Goal: Task Accomplishment & Management: Manage account settings

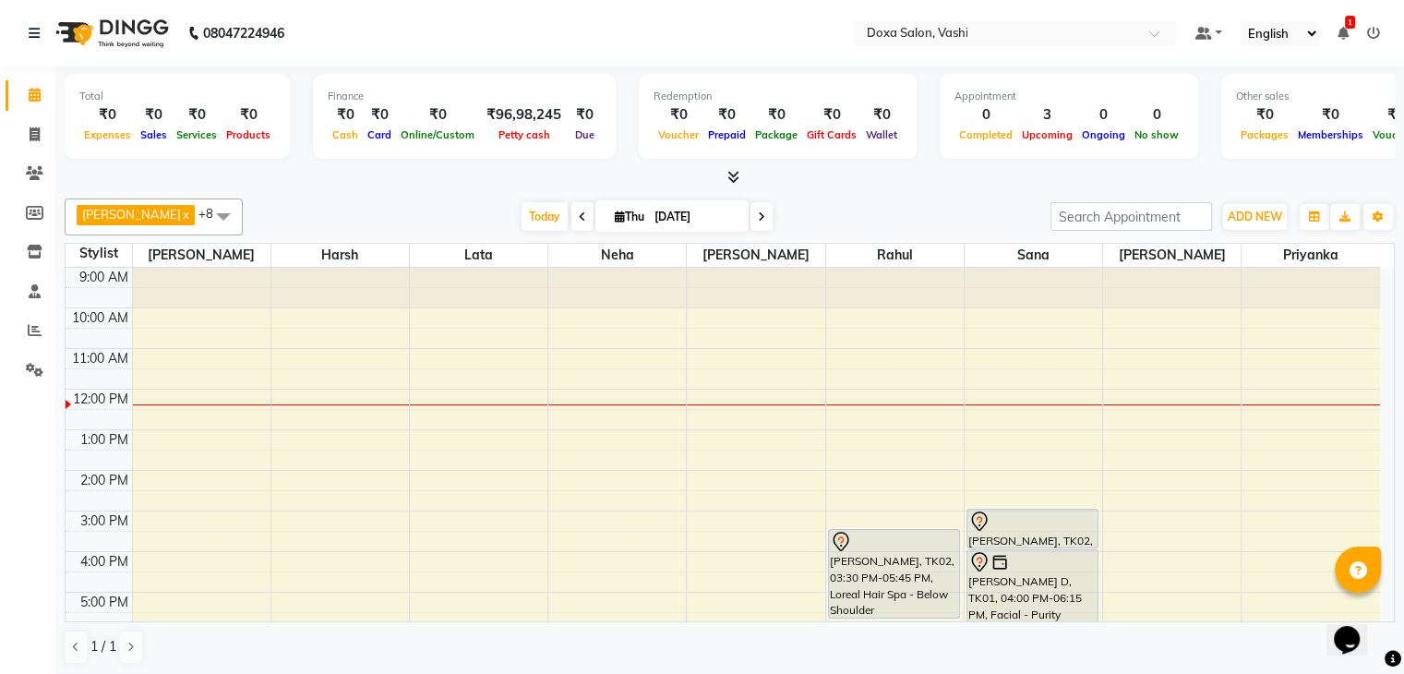
scroll to position [81, 0]
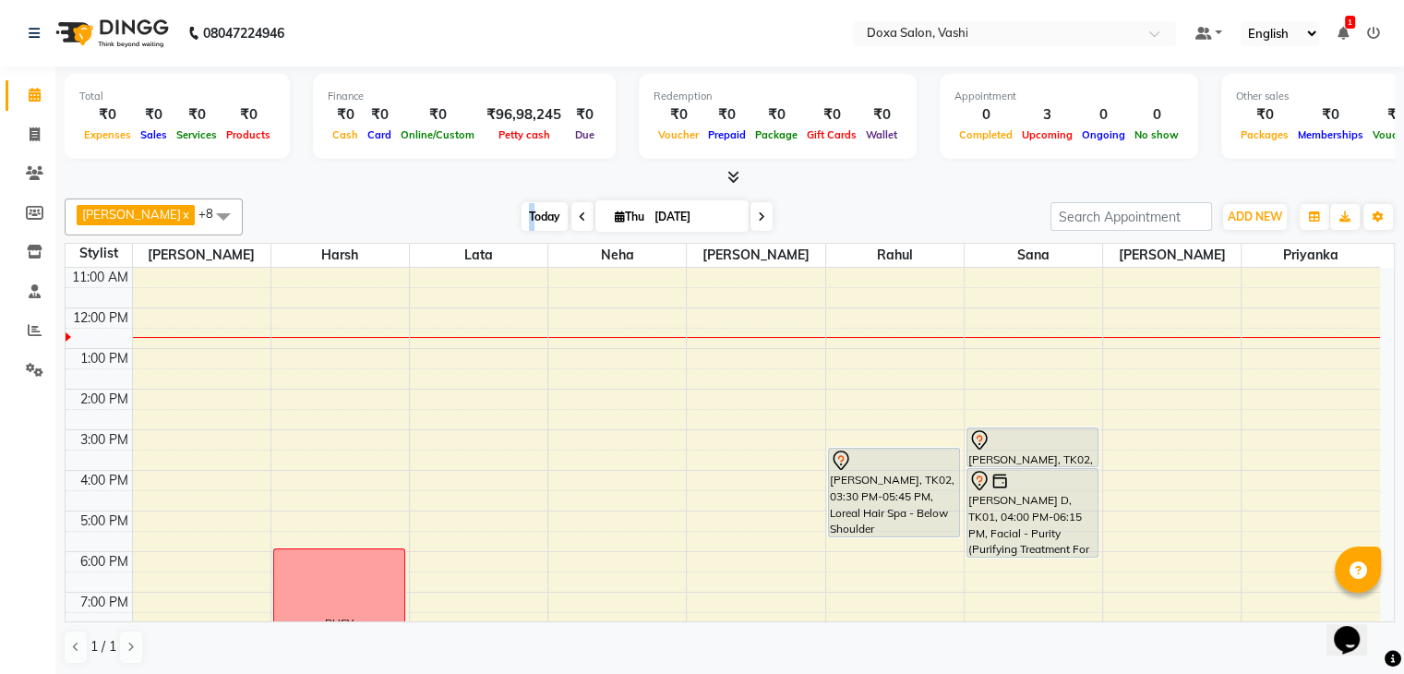
click at [522, 213] on span "Today" at bounding box center [545, 216] width 46 height 29
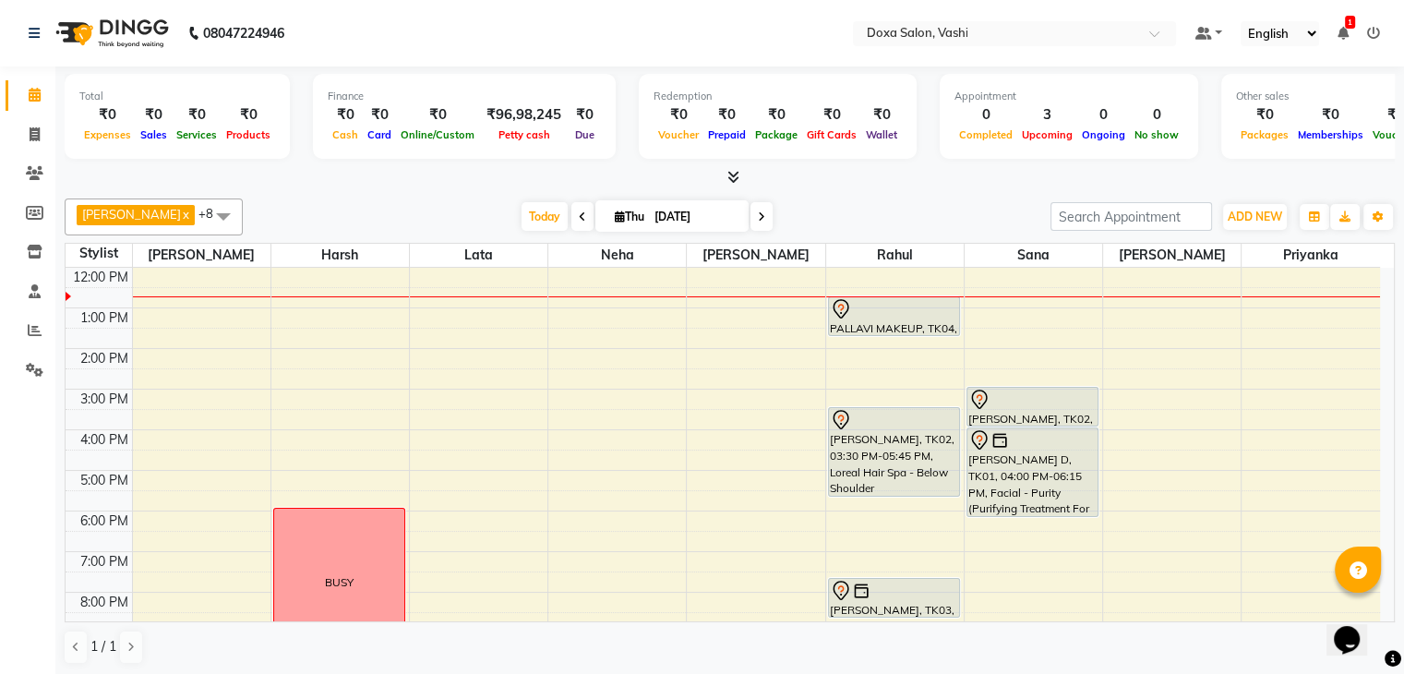
click at [751, 212] on span at bounding box center [762, 216] width 22 height 29
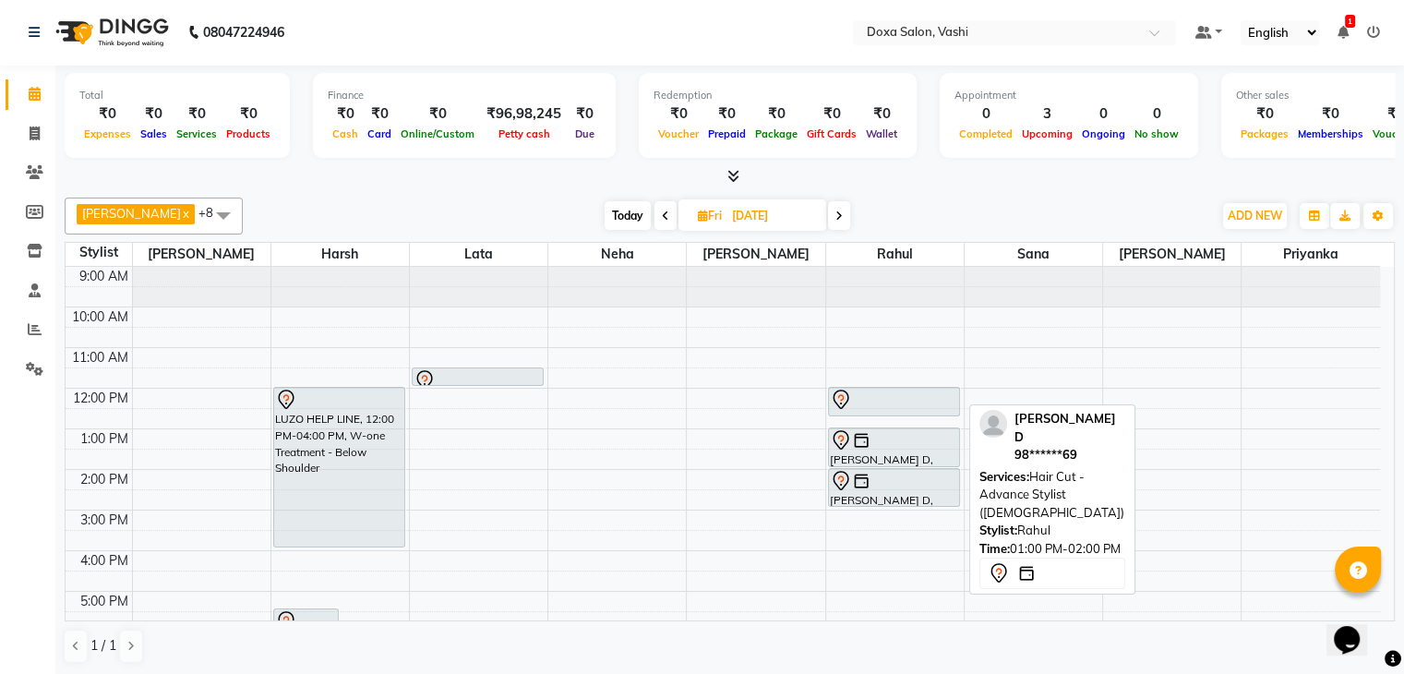
scroll to position [168, 0]
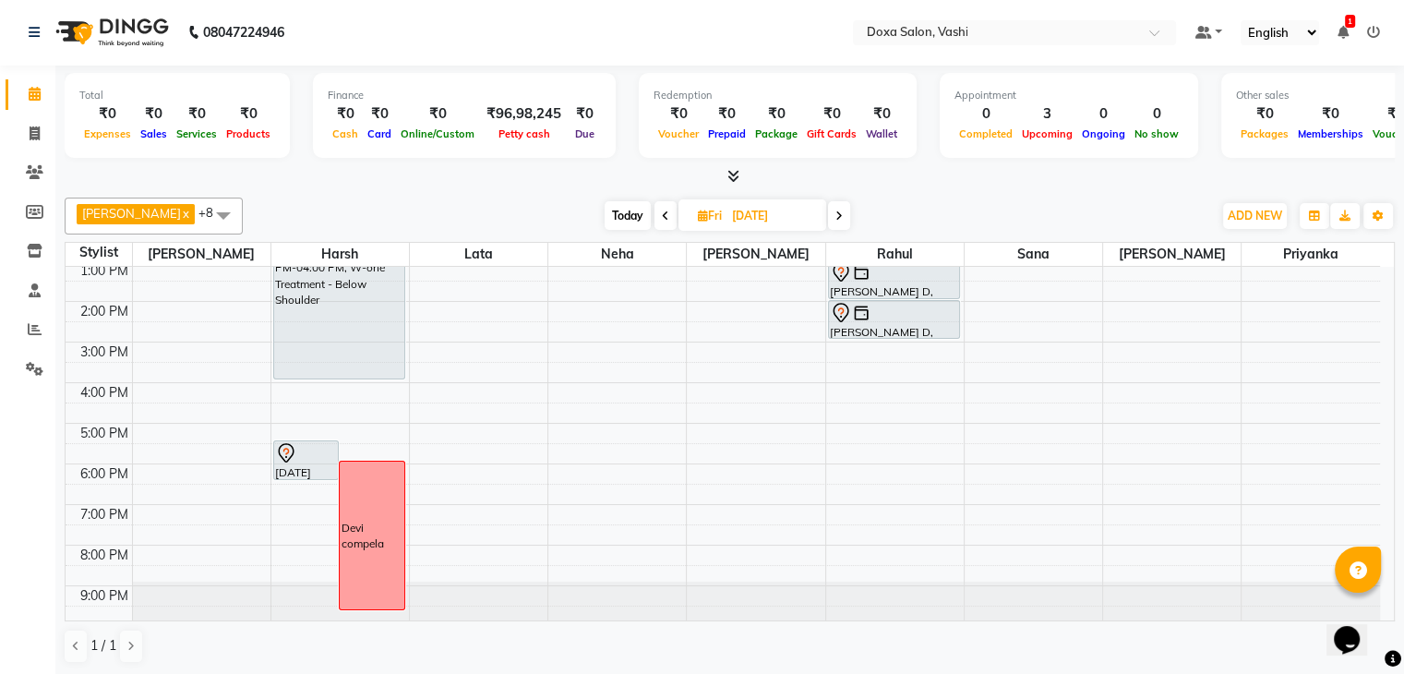
click at [828, 215] on span at bounding box center [839, 215] width 22 height 29
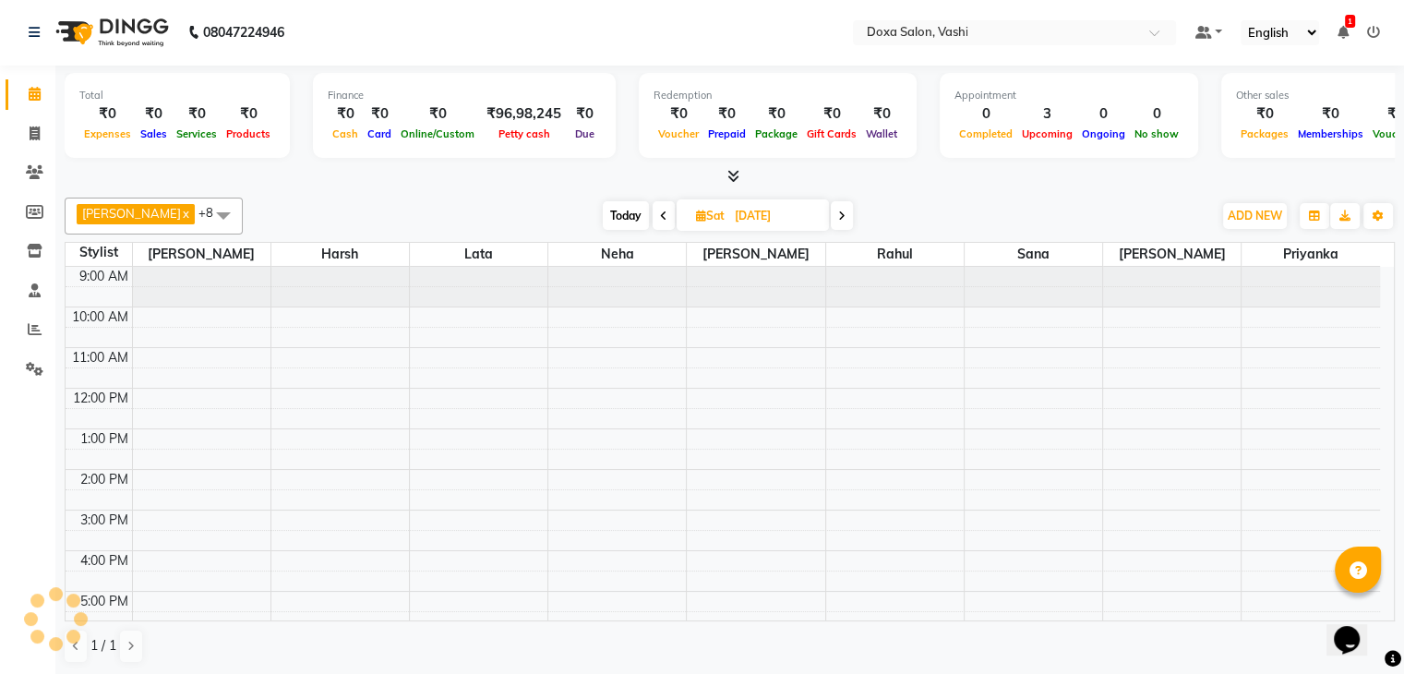
scroll to position [122, 0]
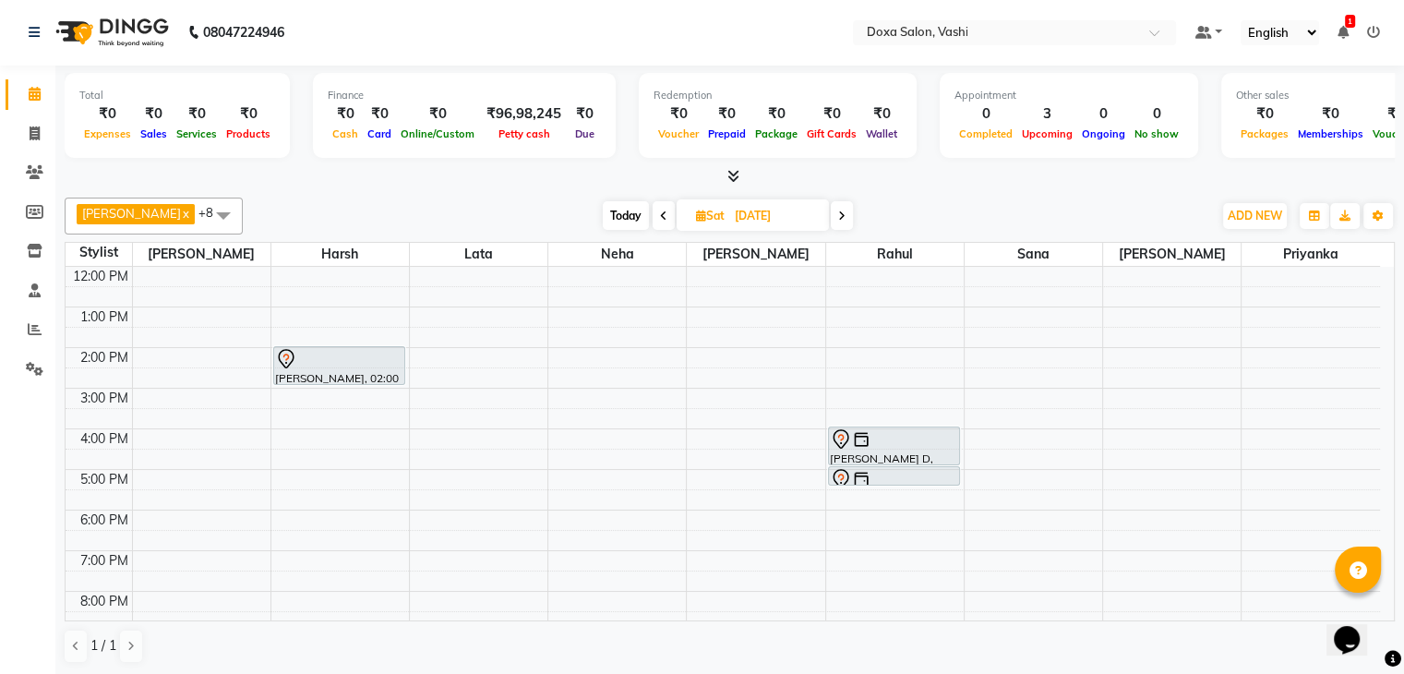
click at [838, 214] on icon at bounding box center [841, 216] width 7 height 11
type input "[DATE]"
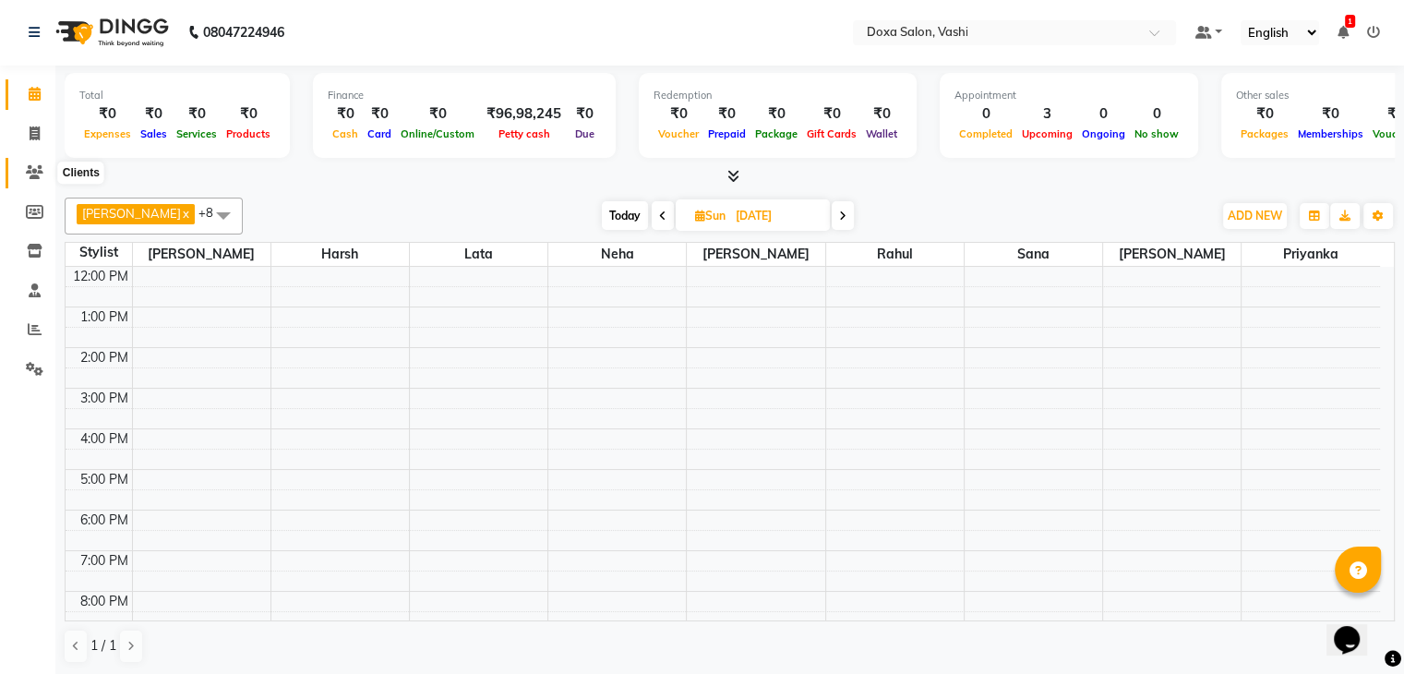
drag, startPoint x: 41, startPoint y: 180, endPoint x: 47, endPoint y: 168, distance: 13.6
click at [41, 180] on span at bounding box center [34, 173] width 32 height 21
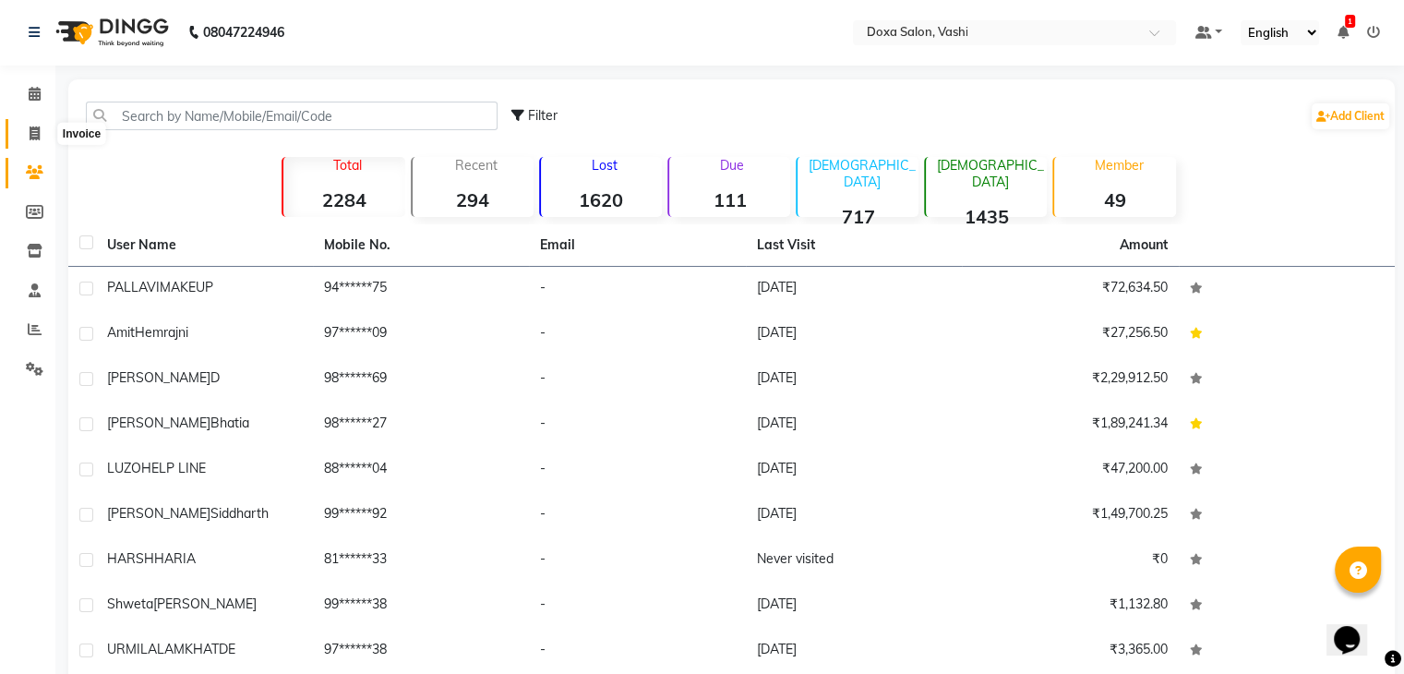
click at [33, 134] on icon at bounding box center [35, 133] width 10 height 14
select select "service"
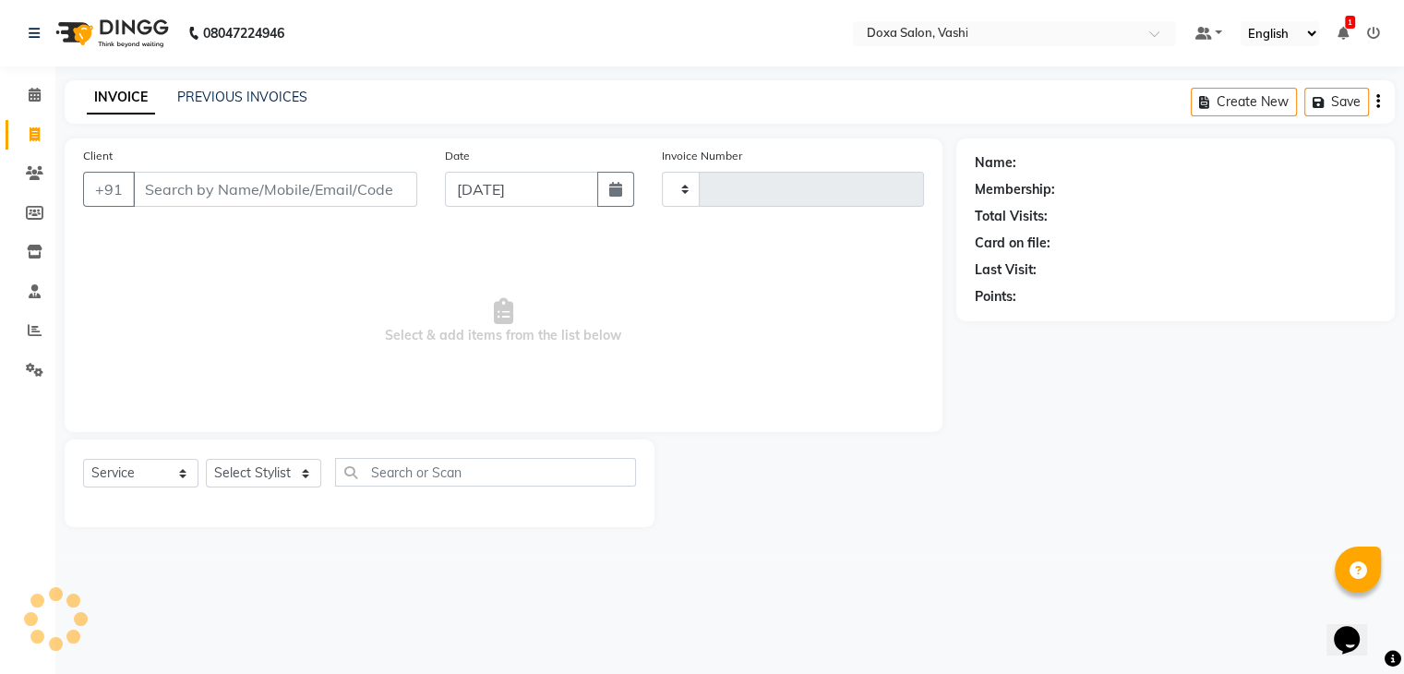
type input "1105"
select select "416"
click at [185, 90] on link "PREVIOUS INVOICES" at bounding box center [242, 97] width 130 height 17
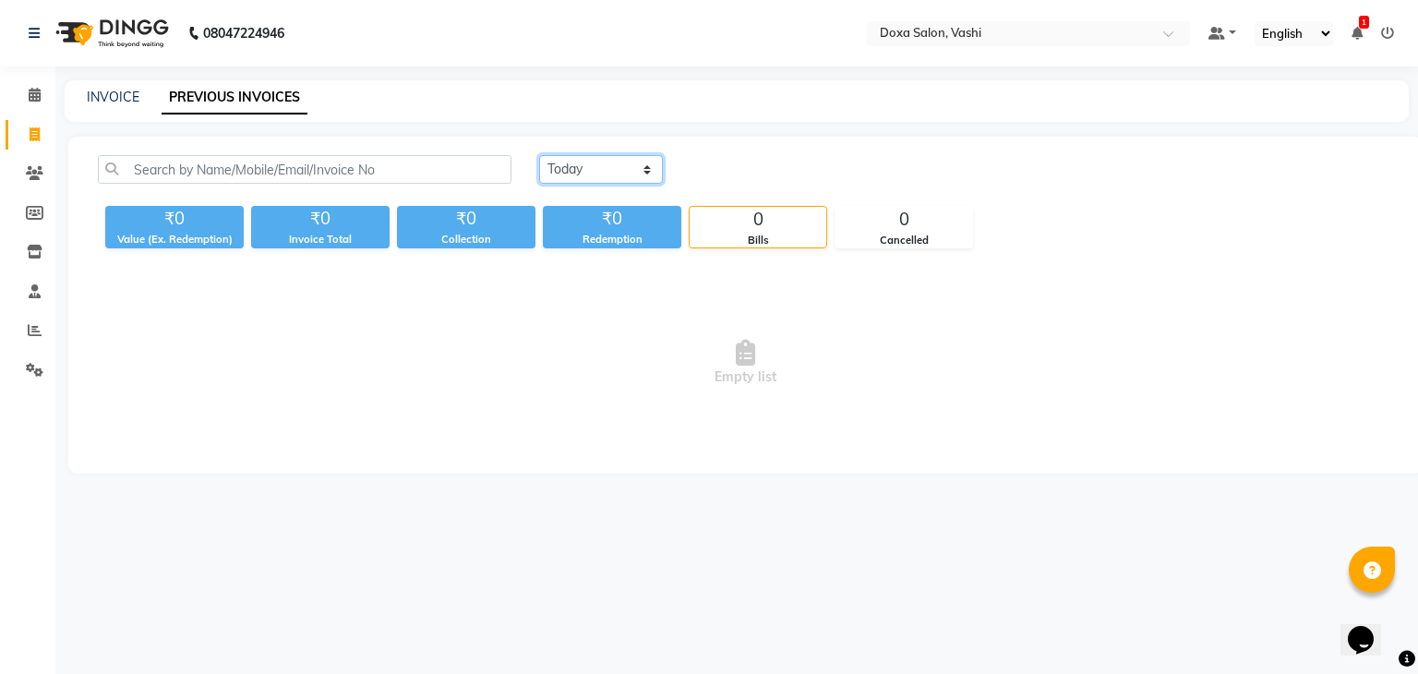
click at [569, 176] on select "[DATE] [DATE] Custom Range" at bounding box center [601, 169] width 124 height 29
select select "range"
click at [539, 155] on select "[DATE] [DATE] Custom Range" at bounding box center [601, 169] width 124 height 29
click at [750, 164] on input "[DATE]" at bounding box center [751, 170] width 129 height 26
select select "9"
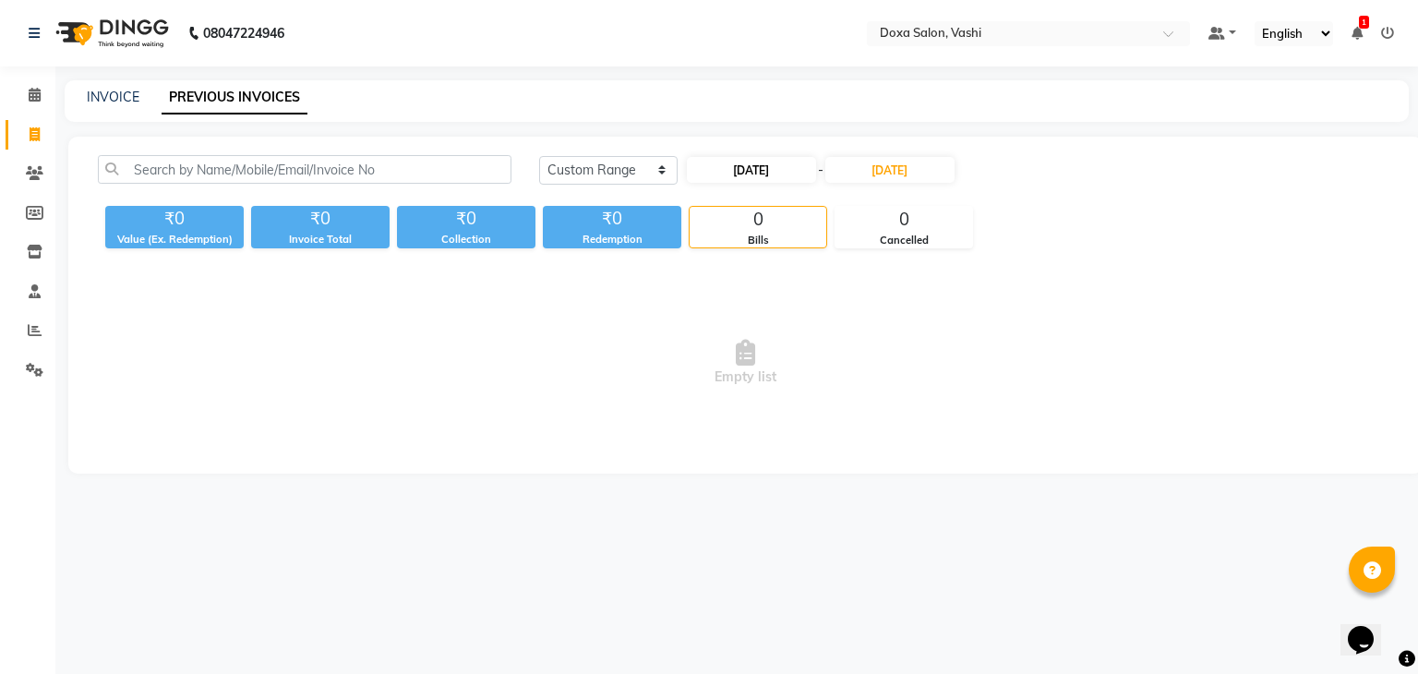
select select "2025"
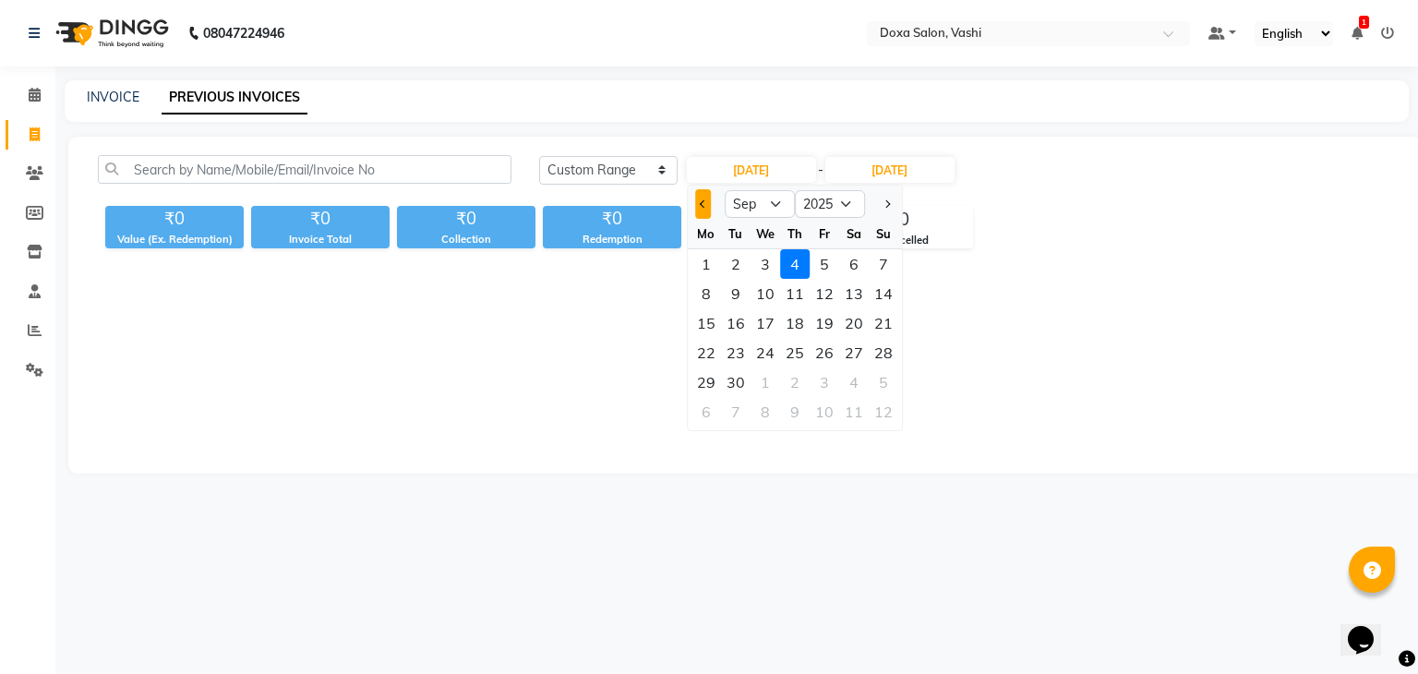
click at [702, 204] on span "Previous month" at bounding box center [703, 203] width 7 height 7
drag, startPoint x: 886, startPoint y: 197, endPoint x: 888, endPoint y: 207, distance: 10.3
click at [887, 202] on button "Next month" at bounding box center [887, 204] width 16 height 30
select select "8"
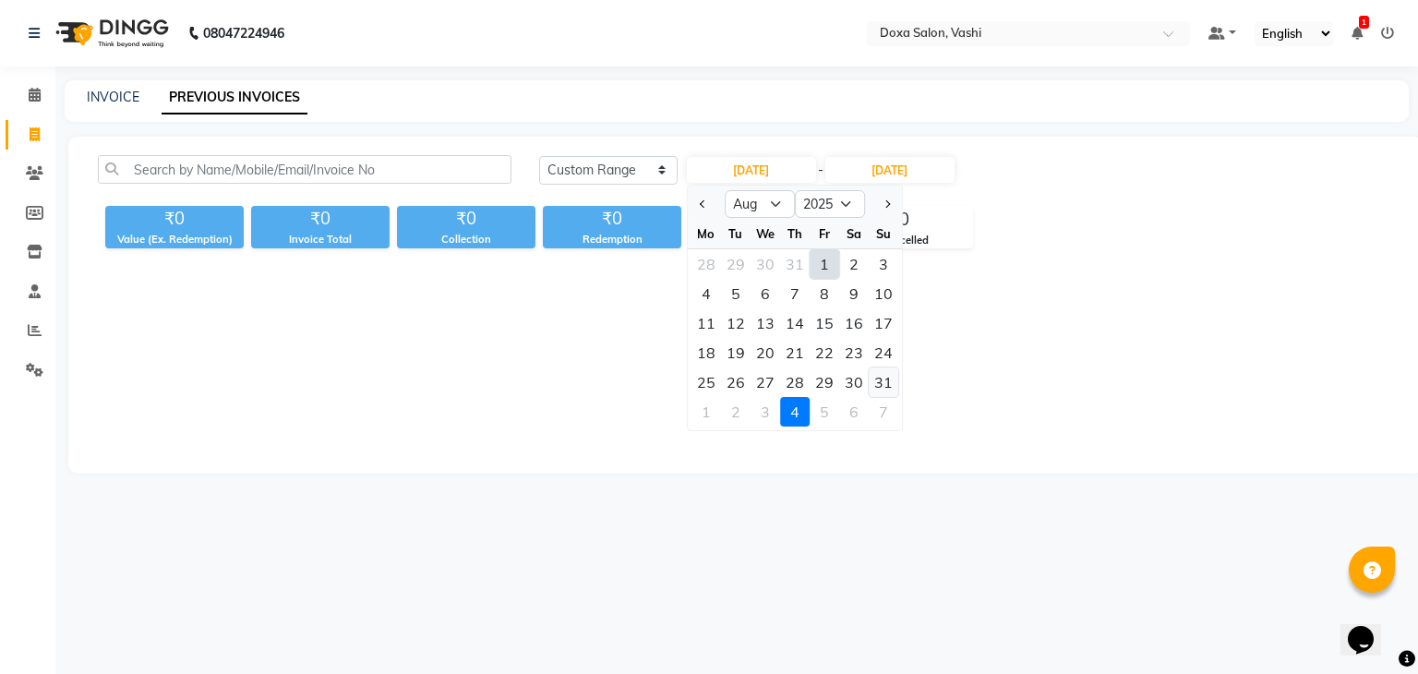
click at [878, 380] on div "31" at bounding box center [884, 382] width 30 height 30
type input "[DATE]"
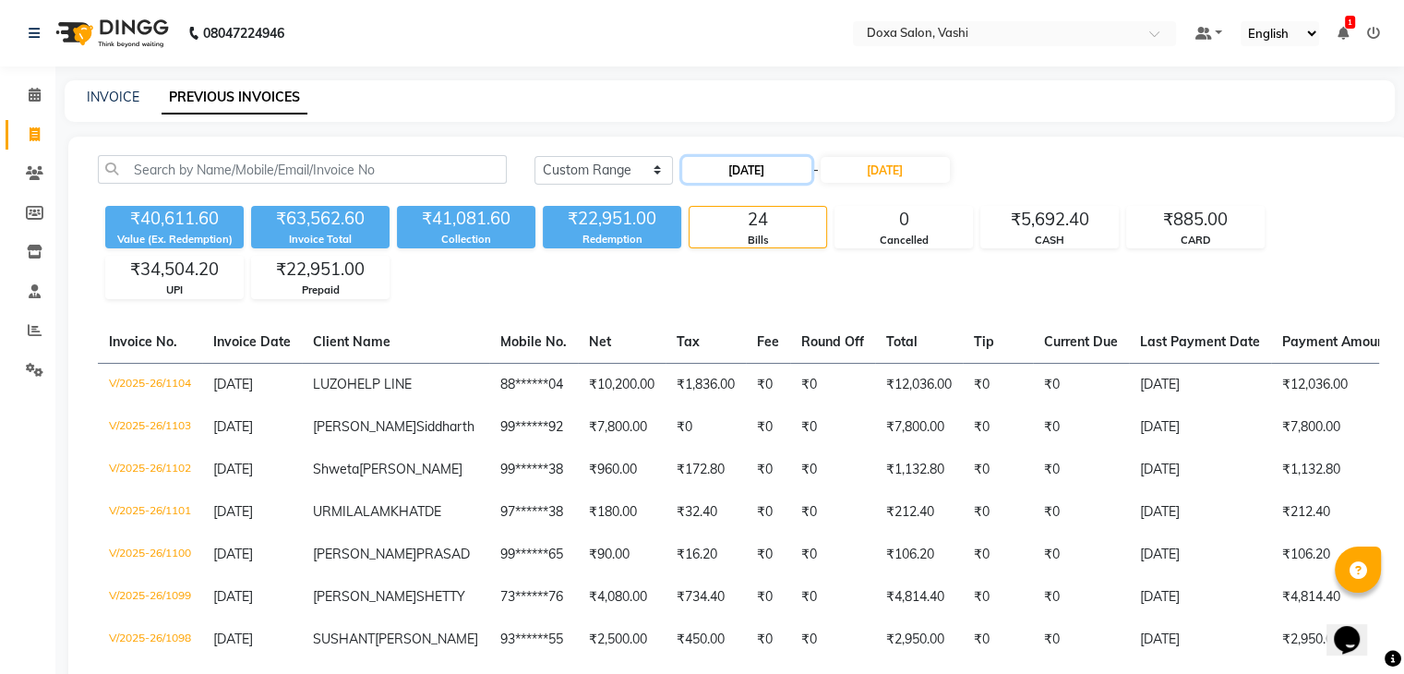
click at [766, 174] on input "[DATE]" at bounding box center [746, 170] width 129 height 26
select select "8"
select select "2025"
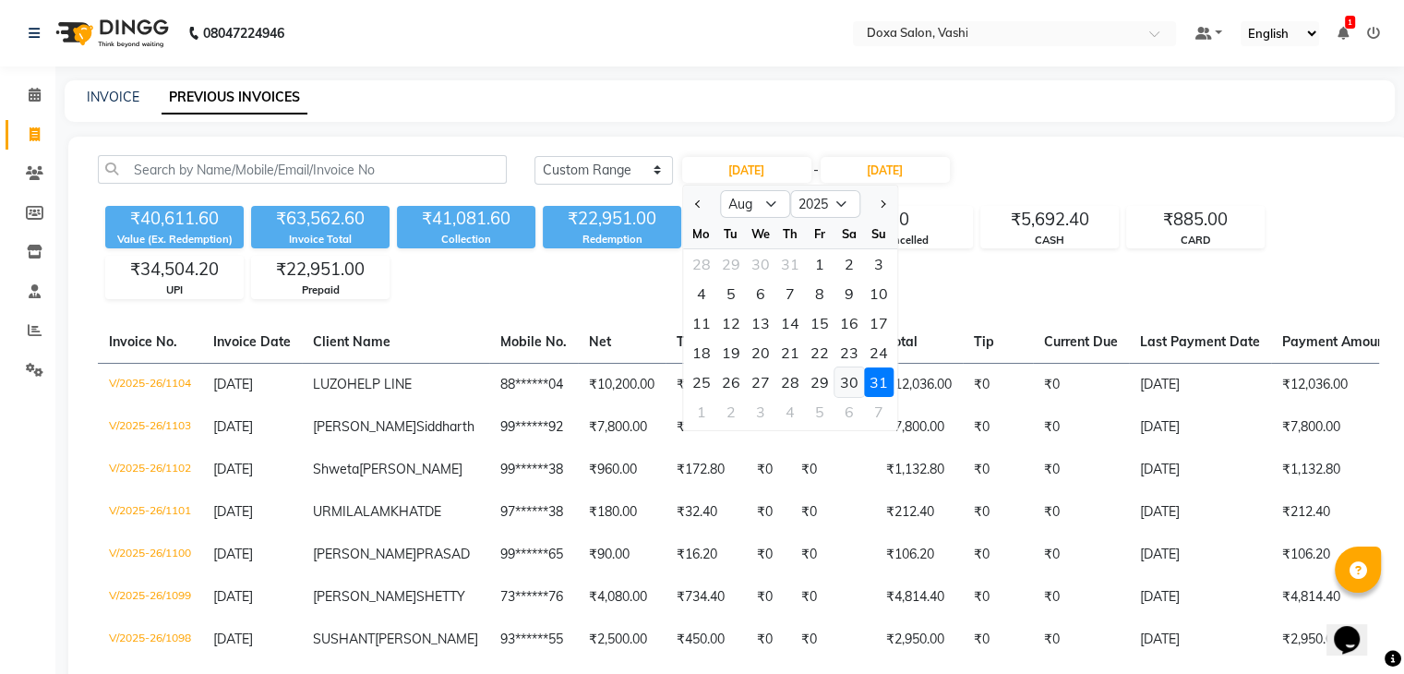
click at [842, 384] on div "30" at bounding box center [850, 382] width 30 height 30
type input "[DATE]"
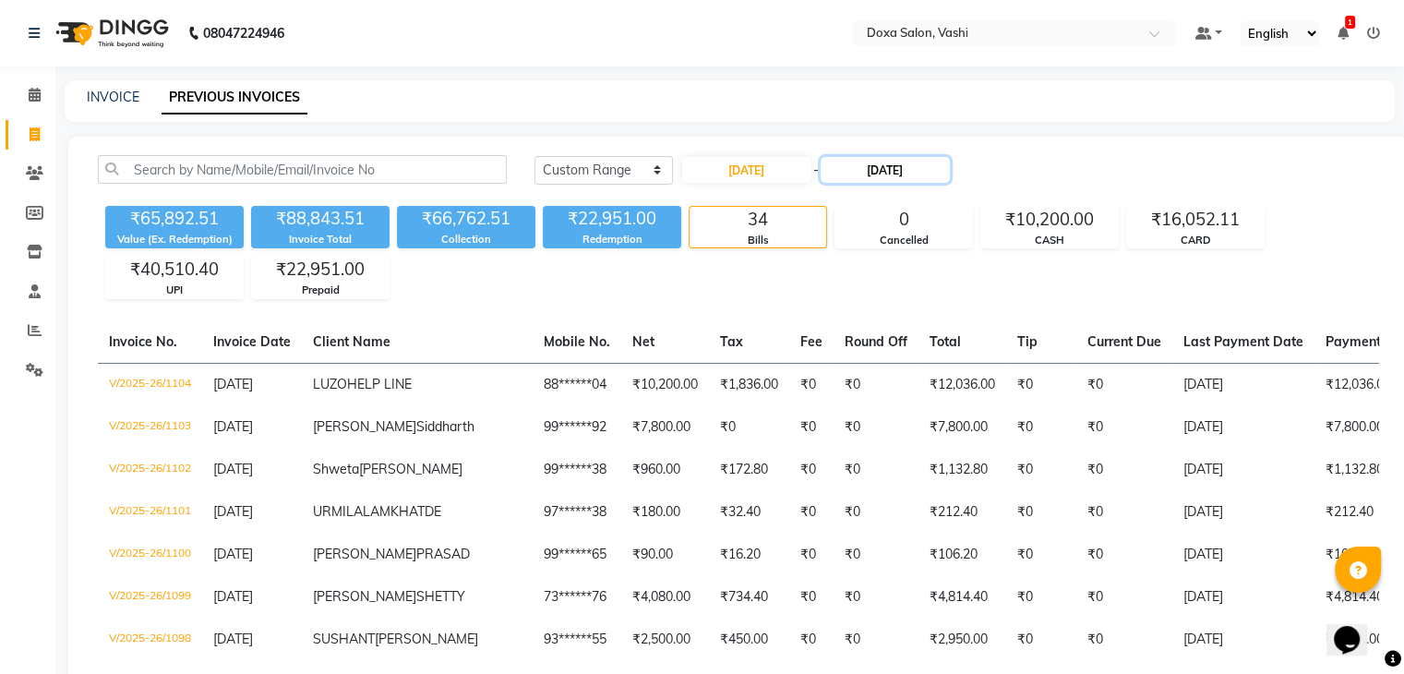
click at [886, 175] on input "[DATE]" at bounding box center [885, 170] width 129 height 26
select select "9"
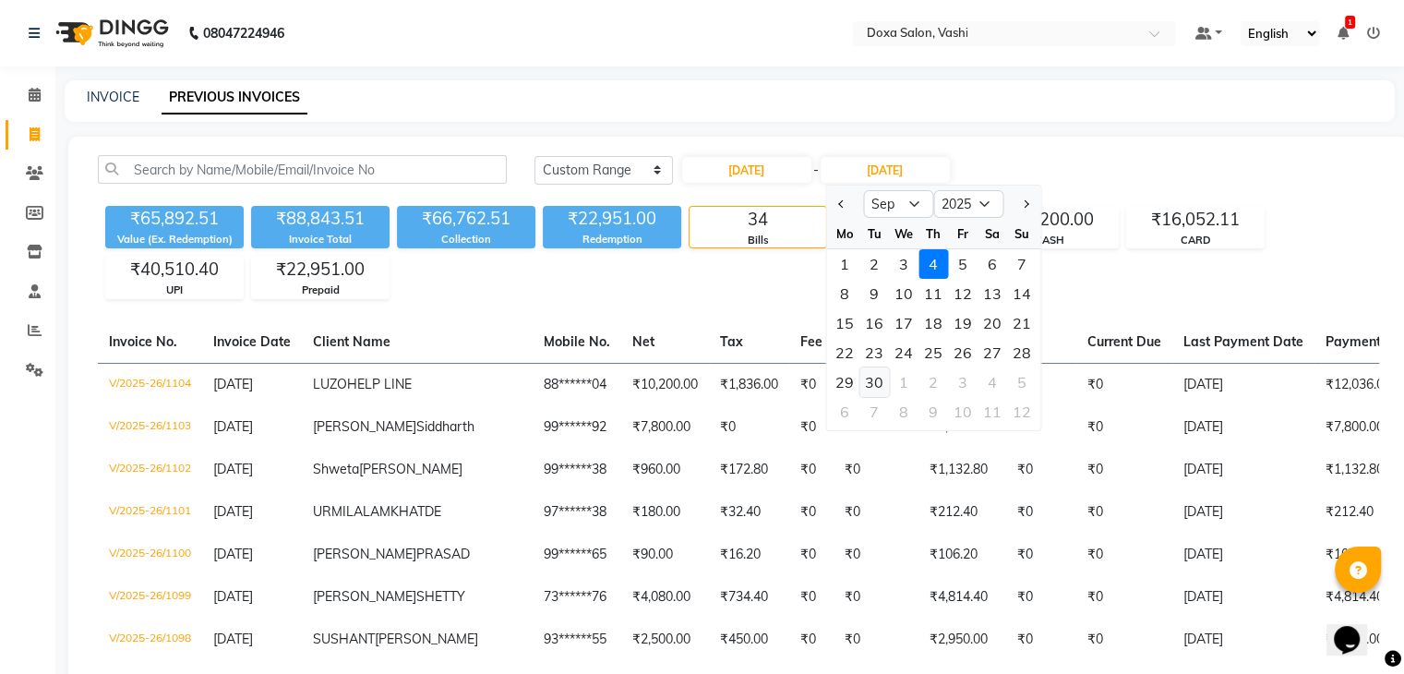
click at [875, 385] on div "30" at bounding box center [875, 382] width 30 height 30
type input "[DATE]"
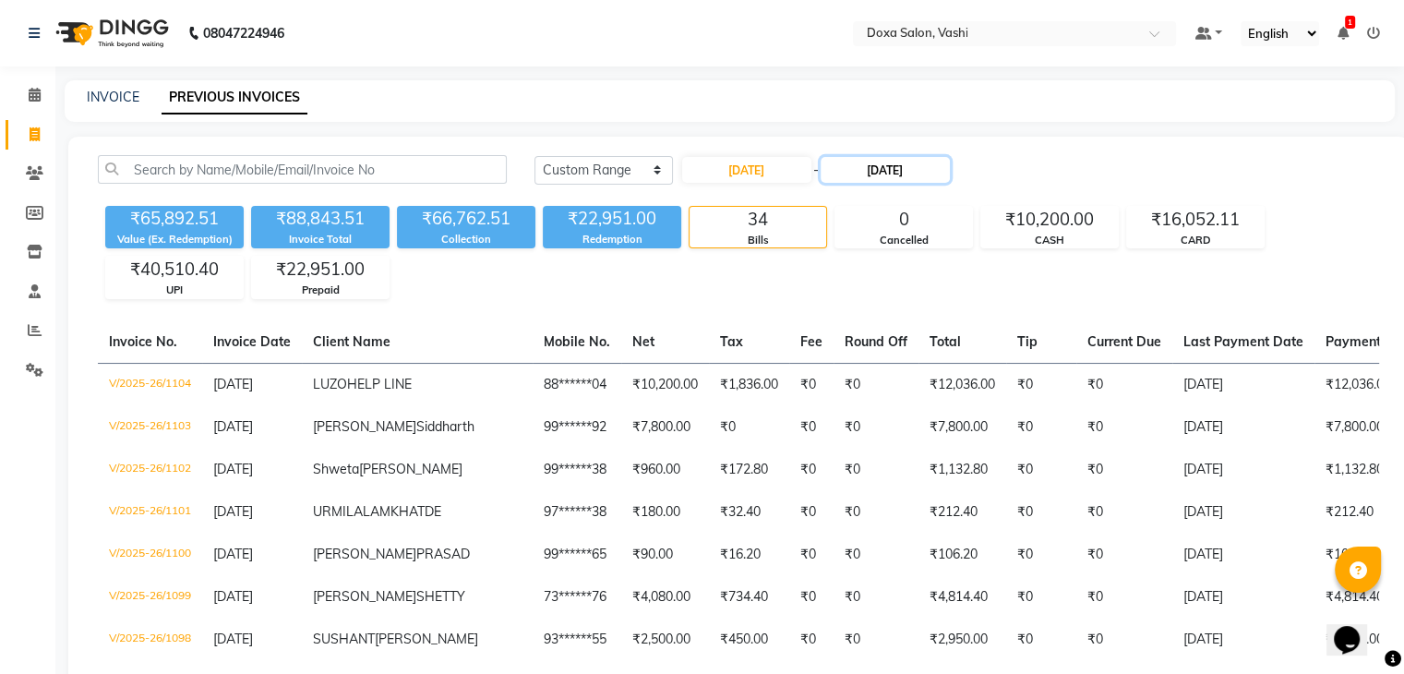
click at [852, 171] on input "[DATE]" at bounding box center [885, 170] width 129 height 26
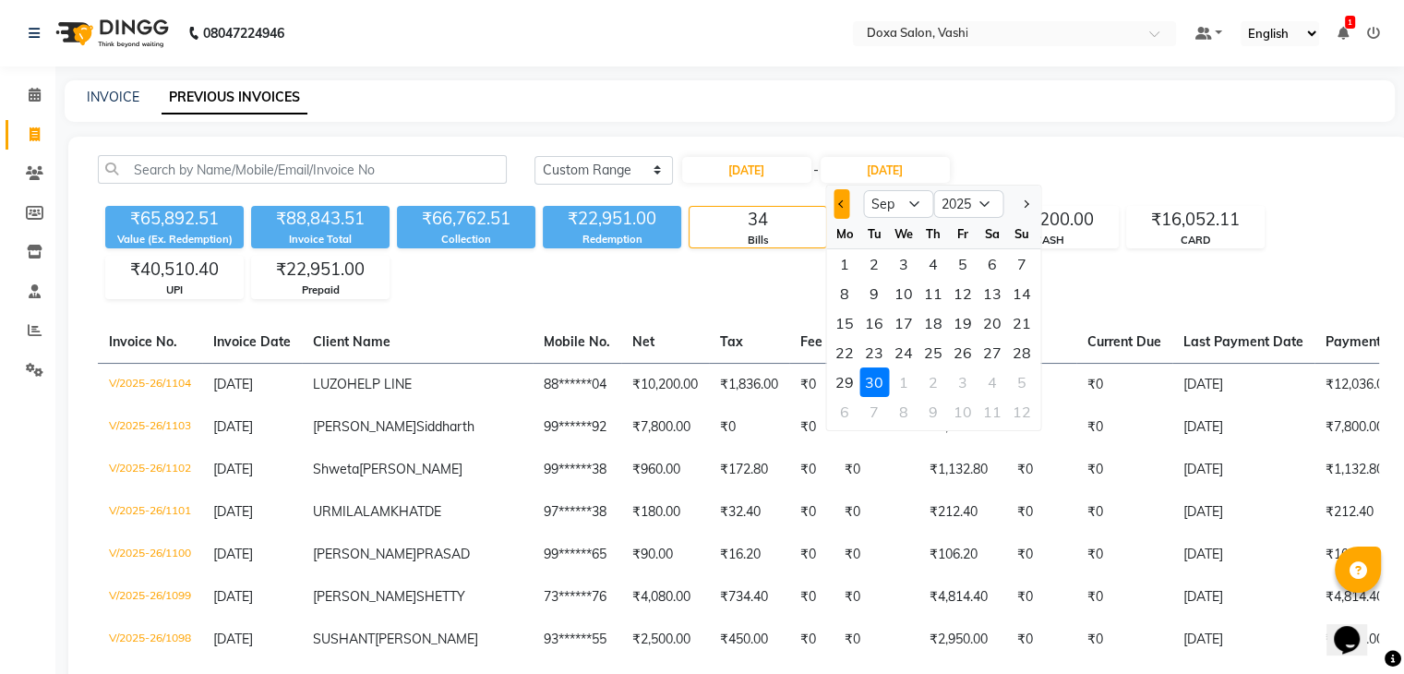
click at [837, 208] on button "Previous month" at bounding box center [842, 204] width 16 height 30
select select "8"
click at [982, 381] on div "30" at bounding box center [993, 382] width 30 height 30
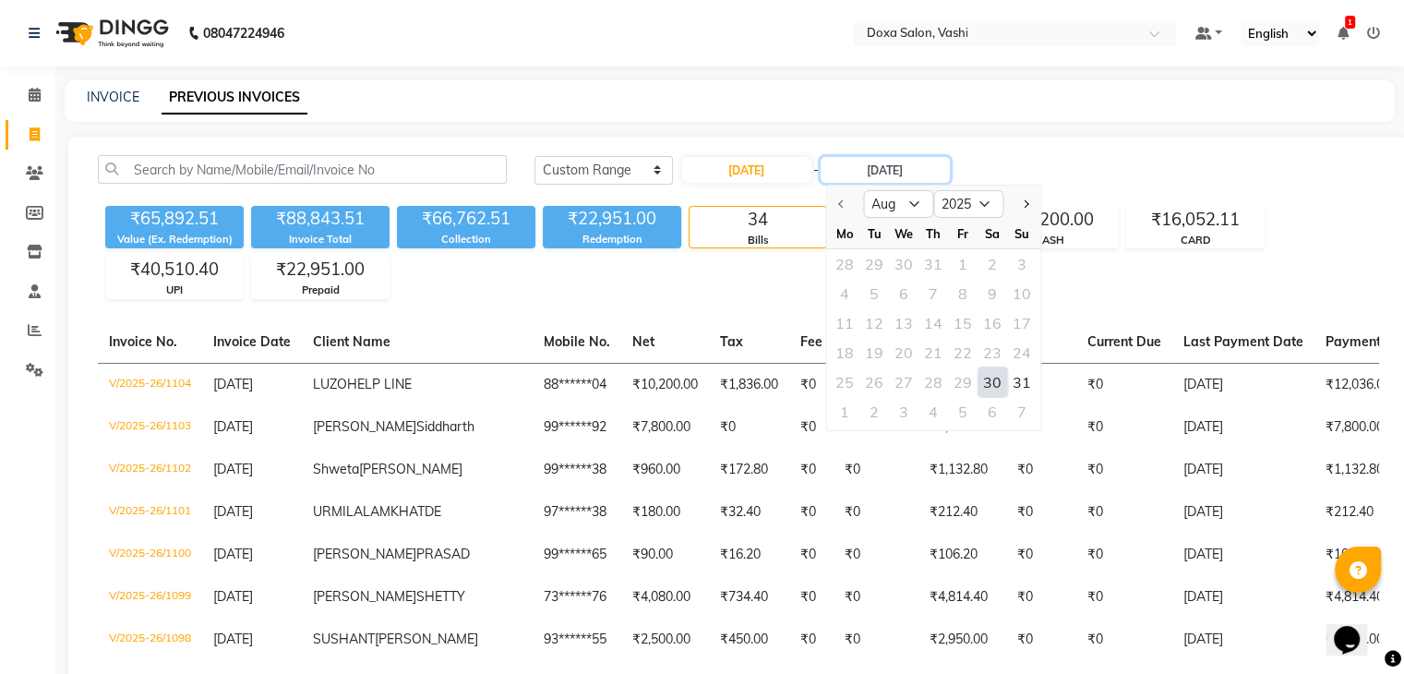
type input "[DATE]"
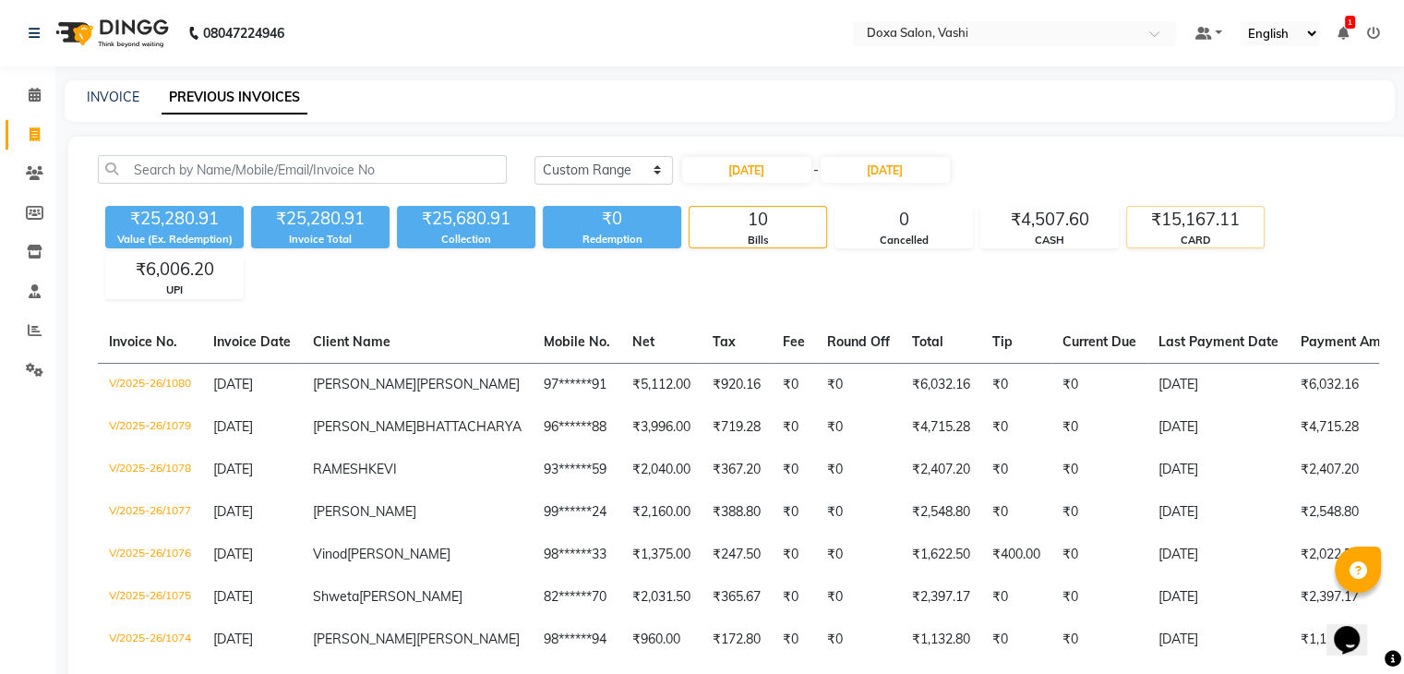
click at [1220, 226] on div "₹15,167.11" at bounding box center [1195, 220] width 137 height 26
